Goal: Browse casually: Explore the website without a specific task or goal

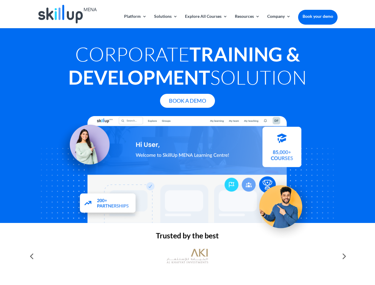
click at [187, 142] on div at bounding box center [187, 169] width 300 height 107
click at [165, 21] on link "Solutions" at bounding box center [165, 21] width 23 height 14
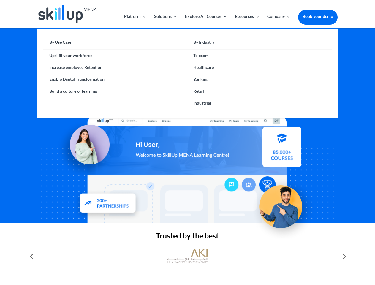
click at [206, 21] on link "Explore All Courses" at bounding box center [206, 21] width 42 height 14
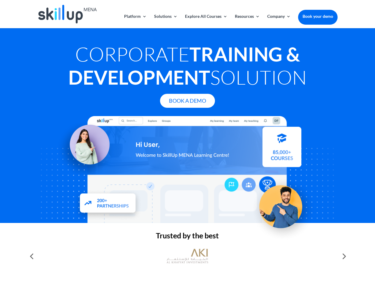
click at [247, 21] on link "Resources" at bounding box center [247, 21] width 25 height 14
click at [279, 21] on link "Company" at bounding box center [278, 21] width 23 height 14
click at [187, 256] on img at bounding box center [188, 256] width 42 height 21
